Goal: Check status: Check status

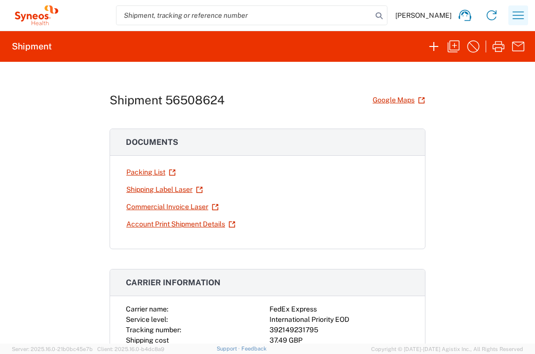
click at [517, 14] on icon "button" at bounding box center [519, 15] width 16 height 16
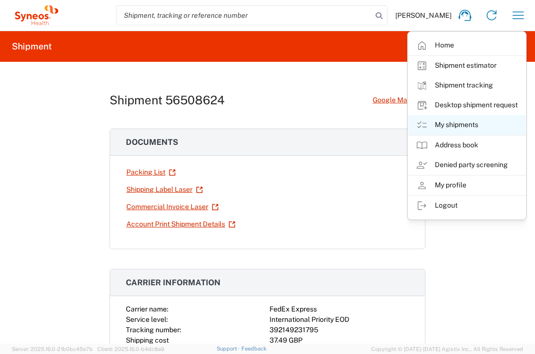
click at [473, 123] on link "My shipments" at bounding box center [468, 125] width 118 height 20
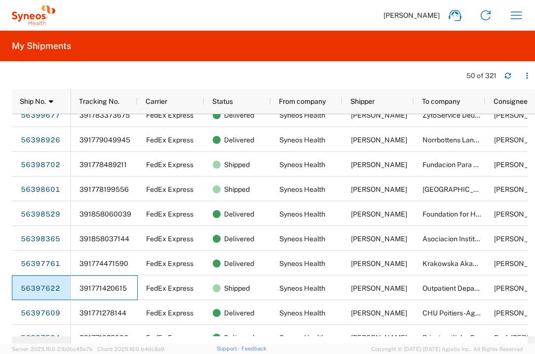
drag, startPoint x: 129, startPoint y: 287, endPoint x: 62, endPoint y: 288, distance: 67.2
click at [62, 288] on div "56468004 56468001 56467995 56453842 56439558 56439541 56439524 56425373 5642536…" at bounding box center [270, 225] width 516 height 222
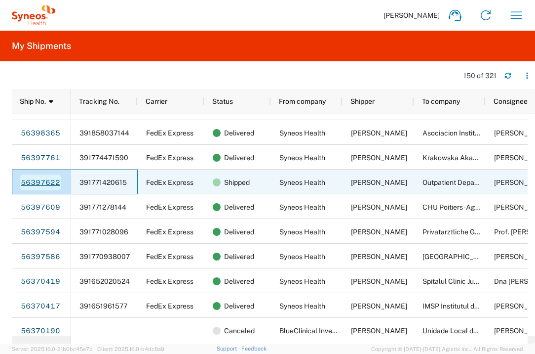
click at [54, 182] on link "56397622" at bounding box center [40, 182] width 41 height 16
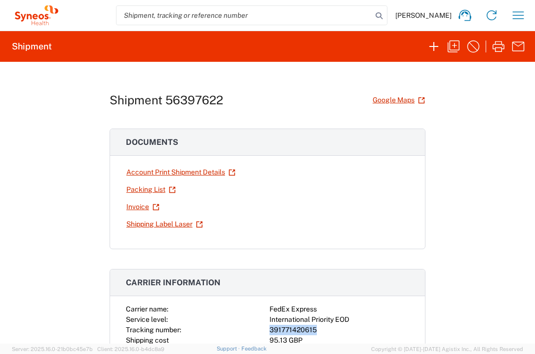
drag, startPoint x: 313, startPoint y: 330, endPoint x: 258, endPoint y: 329, distance: 54.8
click at [258, 329] on div "Carrier name: FedEx Express Service level: International Priority EOD Tracking …" at bounding box center [268, 324] width 284 height 41
copy div "391771420615"
click at [527, 14] on button "button" at bounding box center [519, 15] width 20 height 20
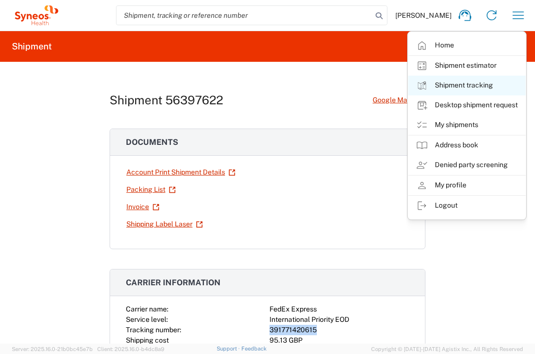
click at [471, 90] on link "Shipment tracking" at bounding box center [468, 86] width 118 height 20
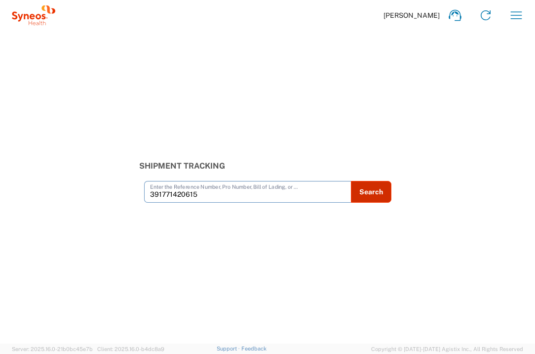
type input "391771420615"
click at [373, 184] on button "Search" at bounding box center [371, 192] width 41 height 22
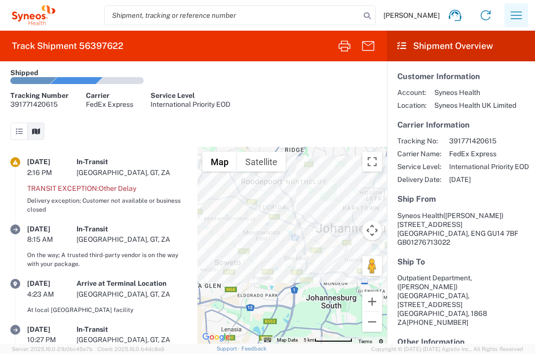
click at [522, 18] on icon "button" at bounding box center [517, 15] width 16 height 16
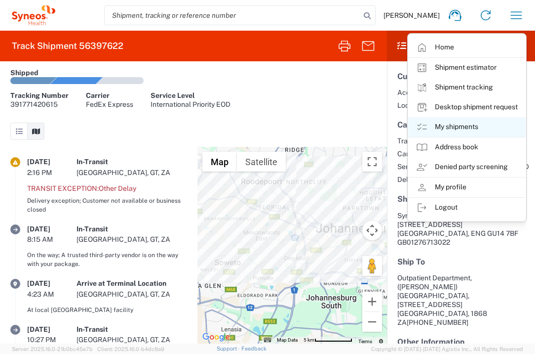
click at [469, 128] on link "My shipments" at bounding box center [468, 127] width 118 height 20
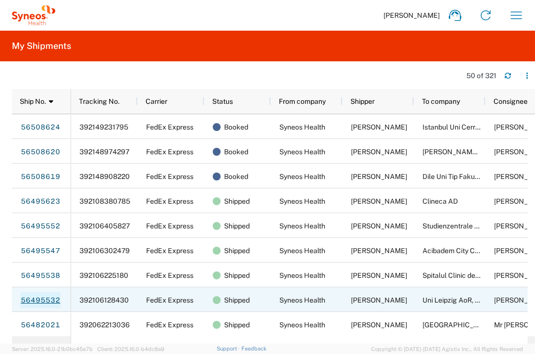
click at [49, 297] on link "56495532" at bounding box center [40, 300] width 41 height 16
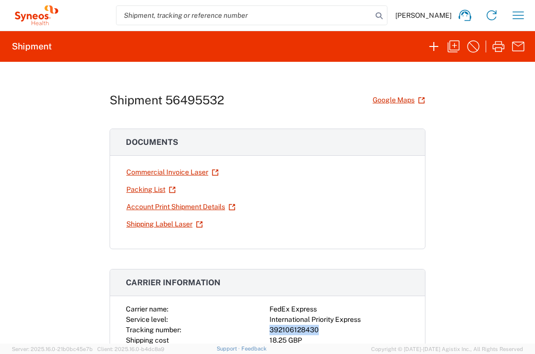
drag, startPoint x: 314, startPoint y: 328, endPoint x: 265, endPoint y: 326, distance: 48.5
click at [265, 326] on div "Carrier name: FedEx Express Service level: International Priority Express Track…" at bounding box center [268, 324] width 284 height 41
copy div "392106128430"
click at [516, 17] on icon "button" at bounding box center [519, 15] width 16 height 16
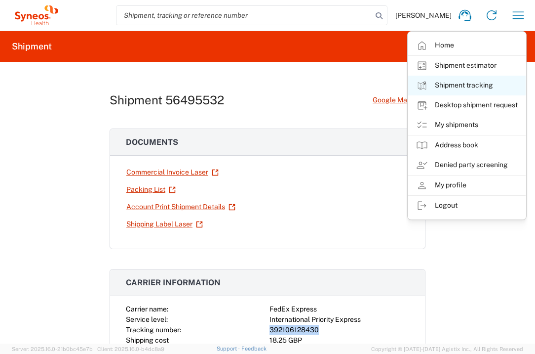
click at [463, 83] on link "Shipment tracking" at bounding box center [468, 86] width 118 height 20
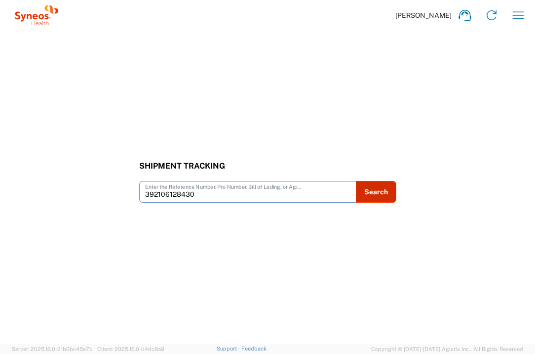
type input "392106128430"
click at [368, 195] on button "Search" at bounding box center [376, 192] width 41 height 22
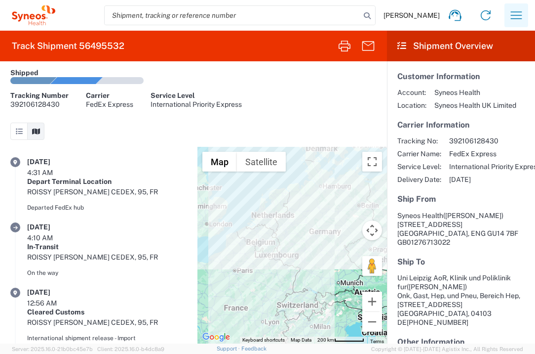
click at [524, 10] on icon "button" at bounding box center [517, 15] width 16 height 16
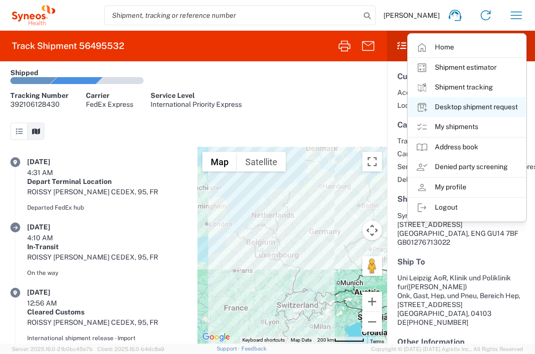
click at [489, 111] on link "Desktop shipment request" at bounding box center [468, 107] width 118 height 20
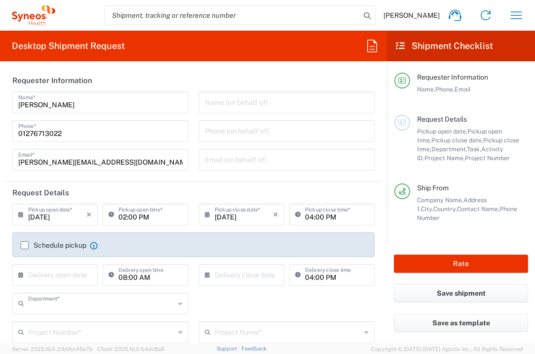
type input "3235"
type input "[GEOGRAPHIC_DATA]"
